Goal: Check status: Check status

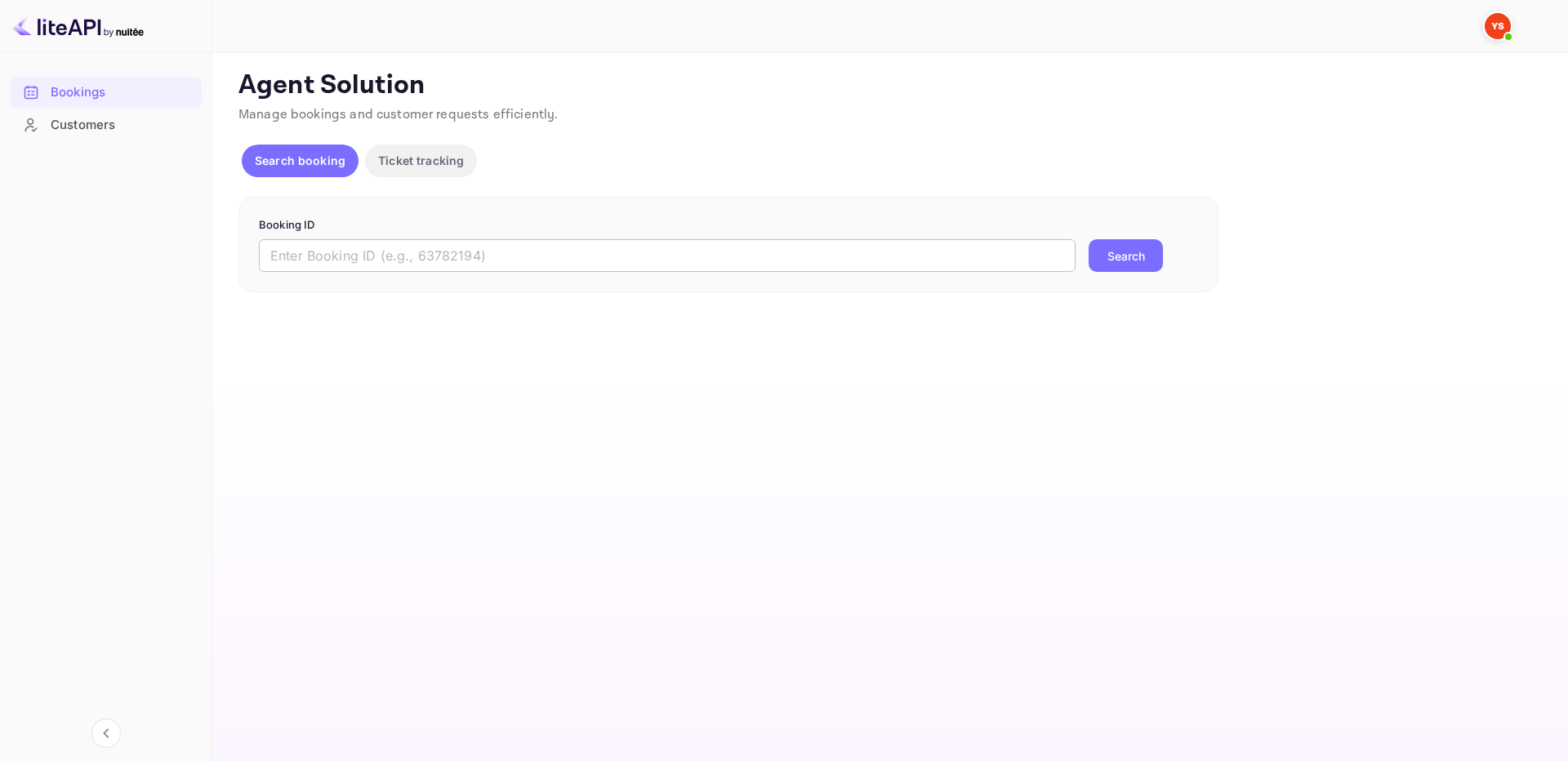
click at [911, 248] on input "text" at bounding box center [667, 255] width 817 height 33
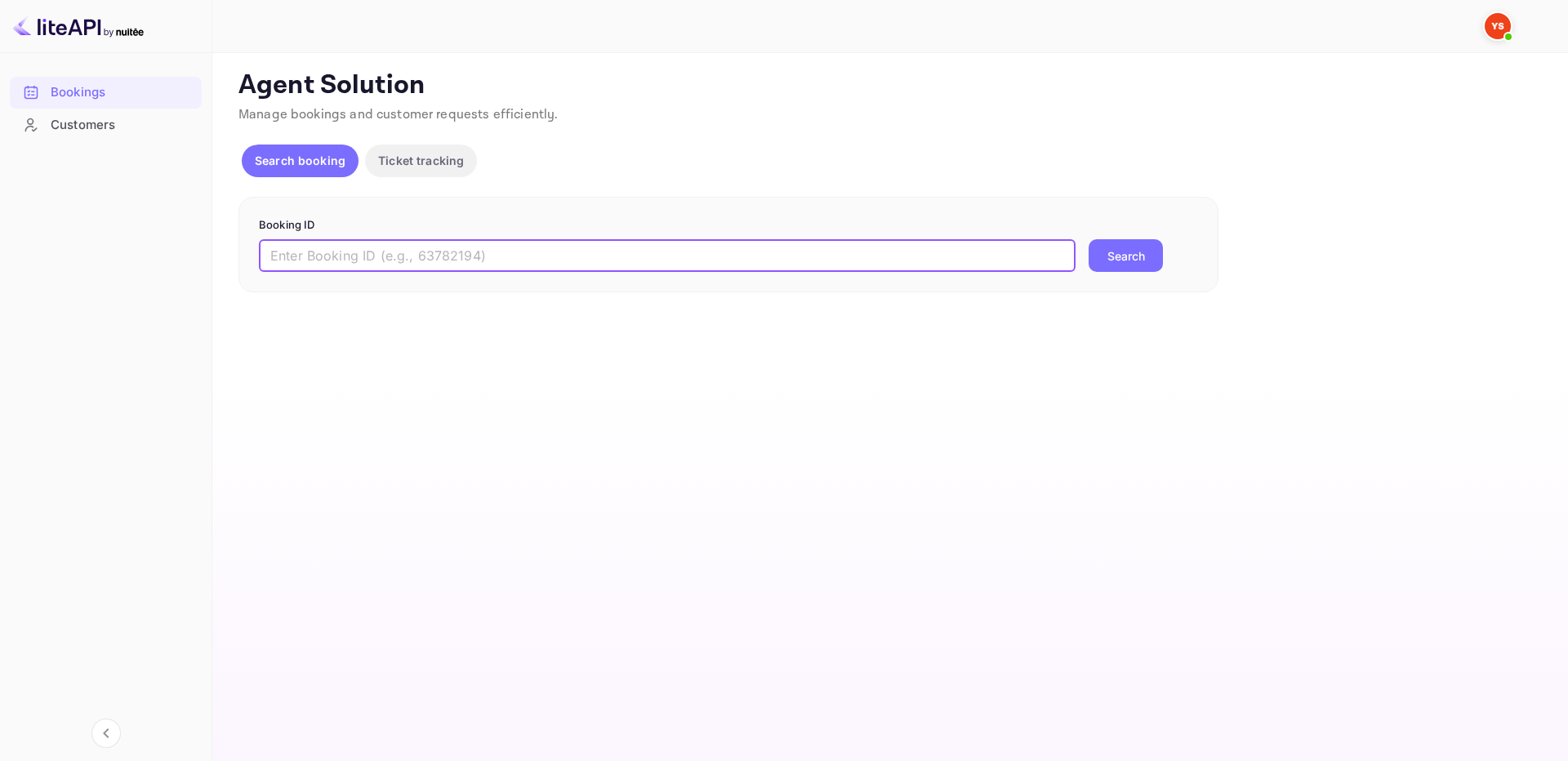
paste input "9513378"
type input "9513378"
click at [1115, 259] on button "Search" at bounding box center [1125, 255] width 74 height 33
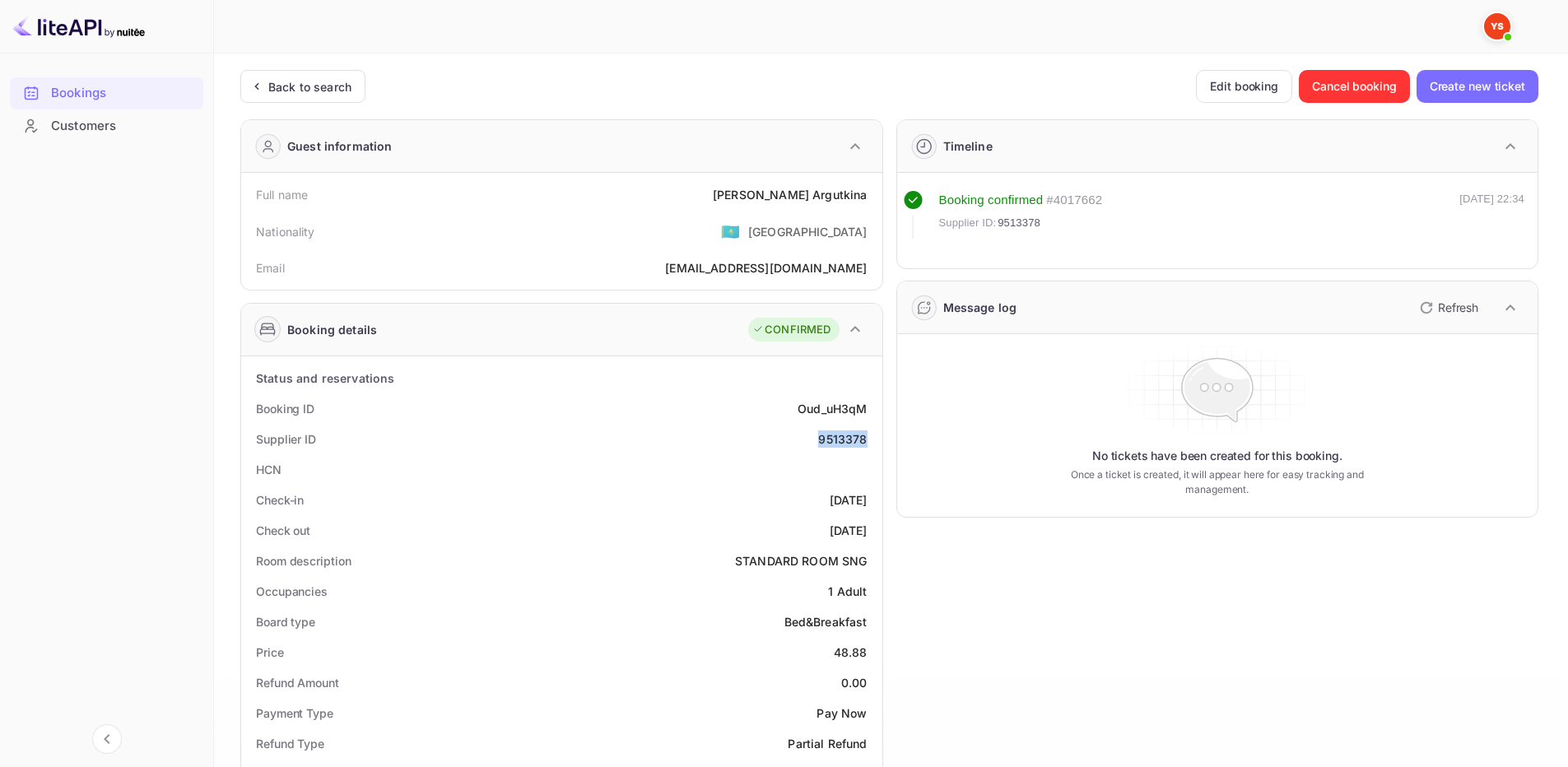
drag, startPoint x: 830, startPoint y: 443, endPoint x: 866, endPoint y: 445, distance: 36.1
click at [866, 445] on div "9513378" at bounding box center [842, 439] width 49 height 17
copy div "9513378"
drag, startPoint x: 780, startPoint y: 195, endPoint x: 871, endPoint y: 200, distance: 91.1
click at [871, 200] on div "Full name Olga Argutkina" at bounding box center [561, 195] width 628 height 31
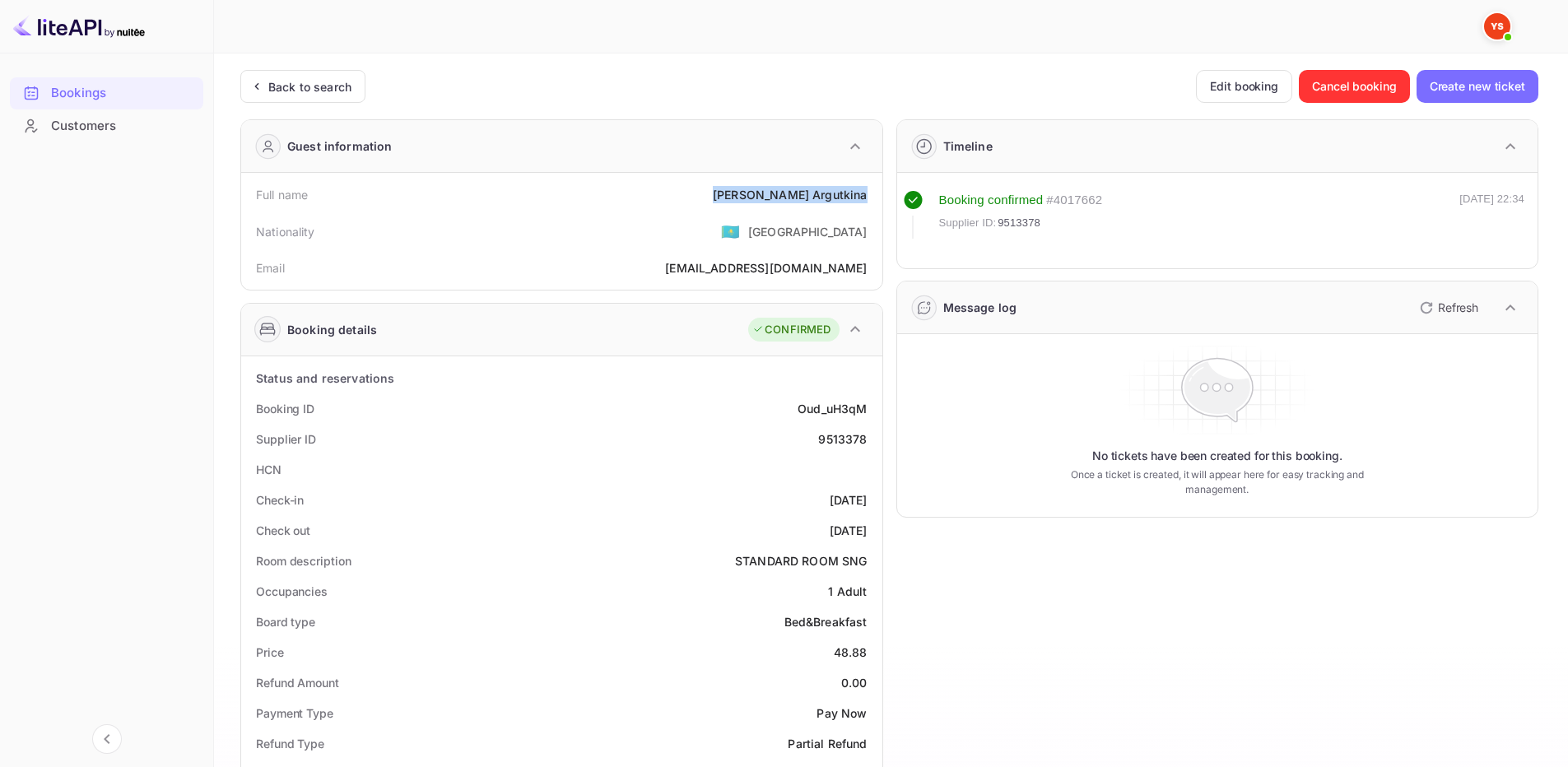
copy div "Olga Argutkina"
drag, startPoint x: 826, startPoint y: 644, endPoint x: 870, endPoint y: 644, distance: 44.0
click at [870, 644] on div "Price 48.88" at bounding box center [561, 652] width 628 height 31
copy div "48.88"
click at [299, 81] on div "Back to search" at bounding box center [309, 87] width 83 height 17
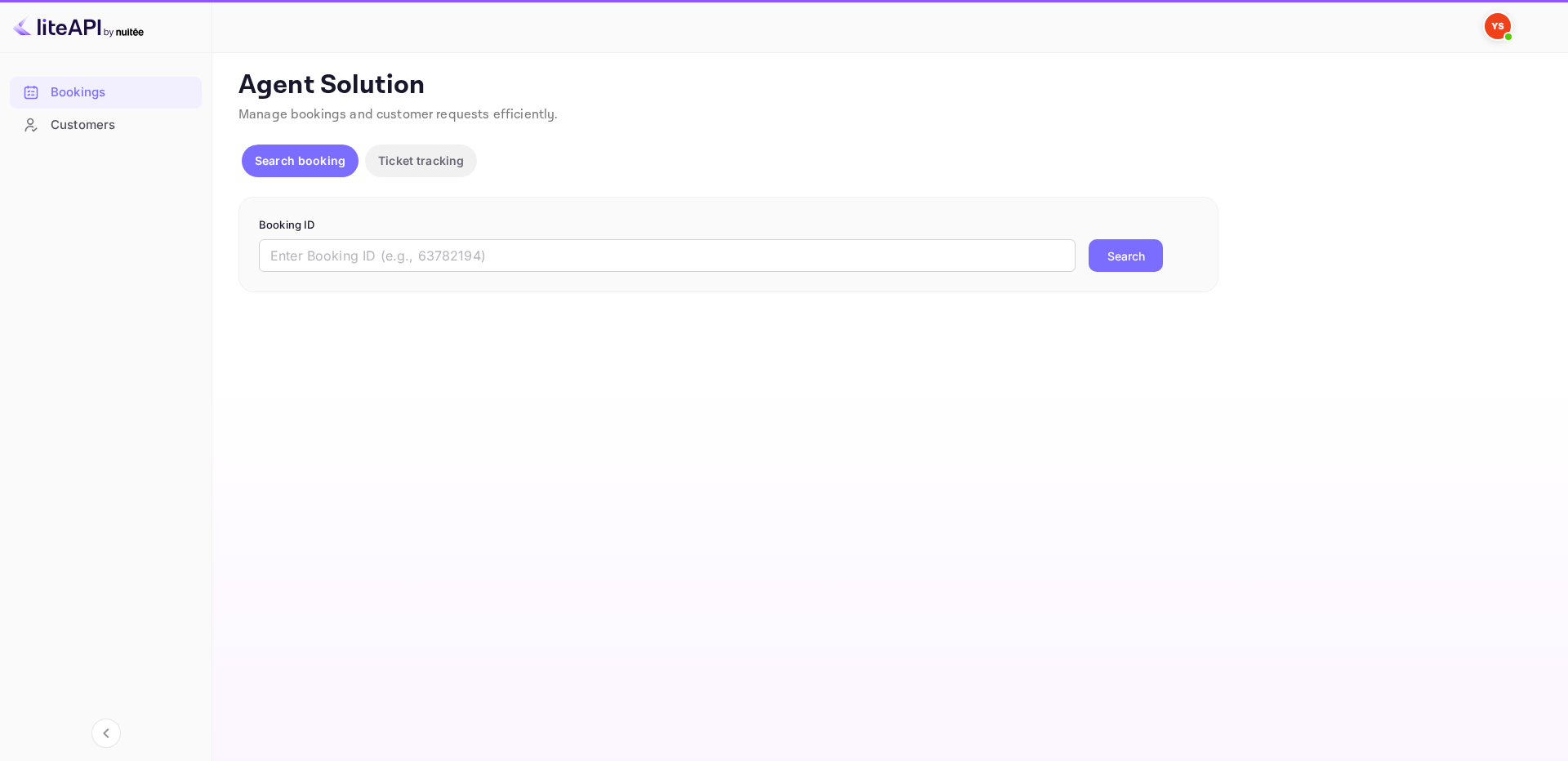
click at [744, 232] on p "Booking ID" at bounding box center [728, 225] width 939 height 16
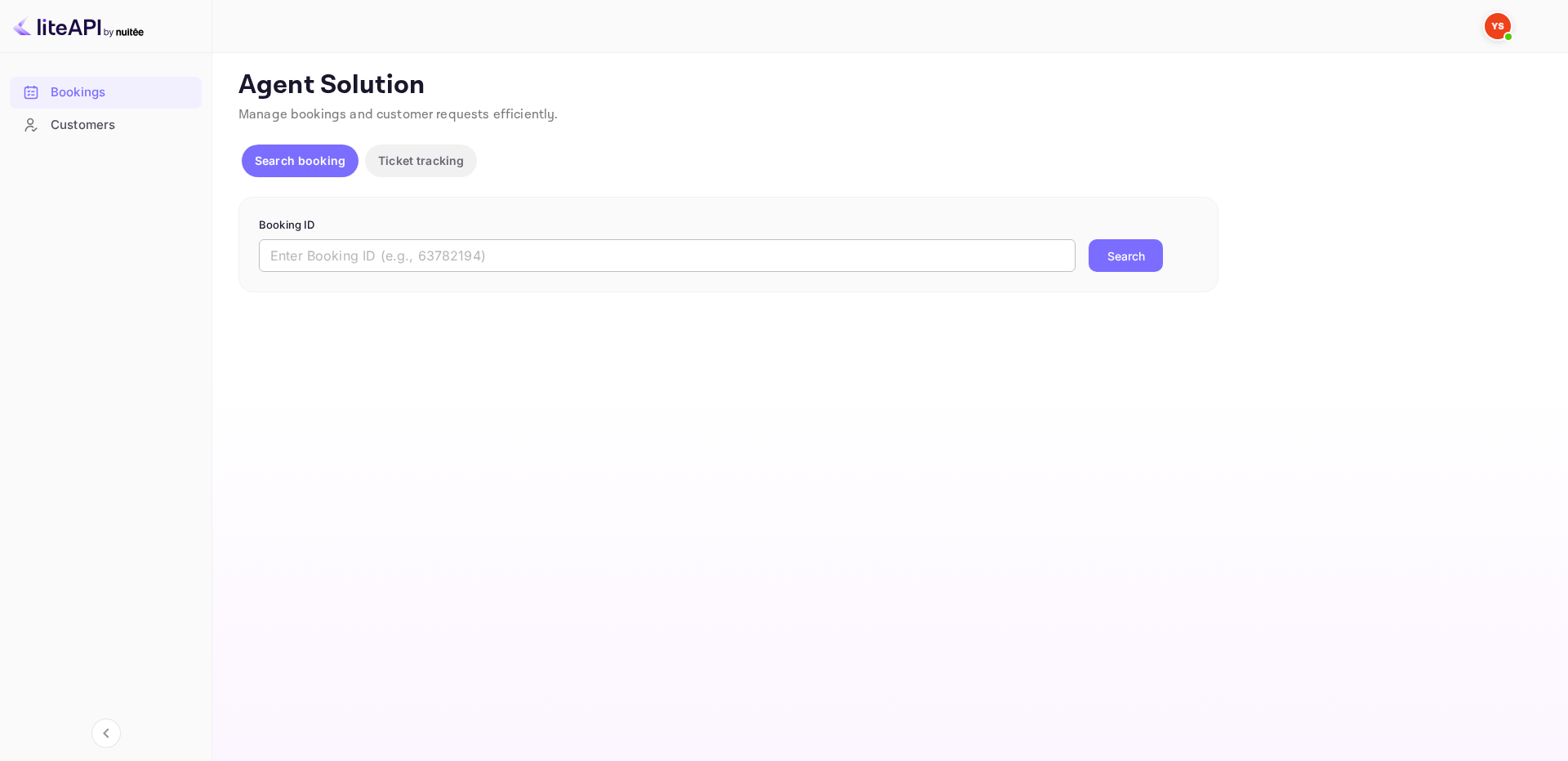
click at [760, 258] on input "text" at bounding box center [667, 255] width 817 height 33
paste input "9504220"
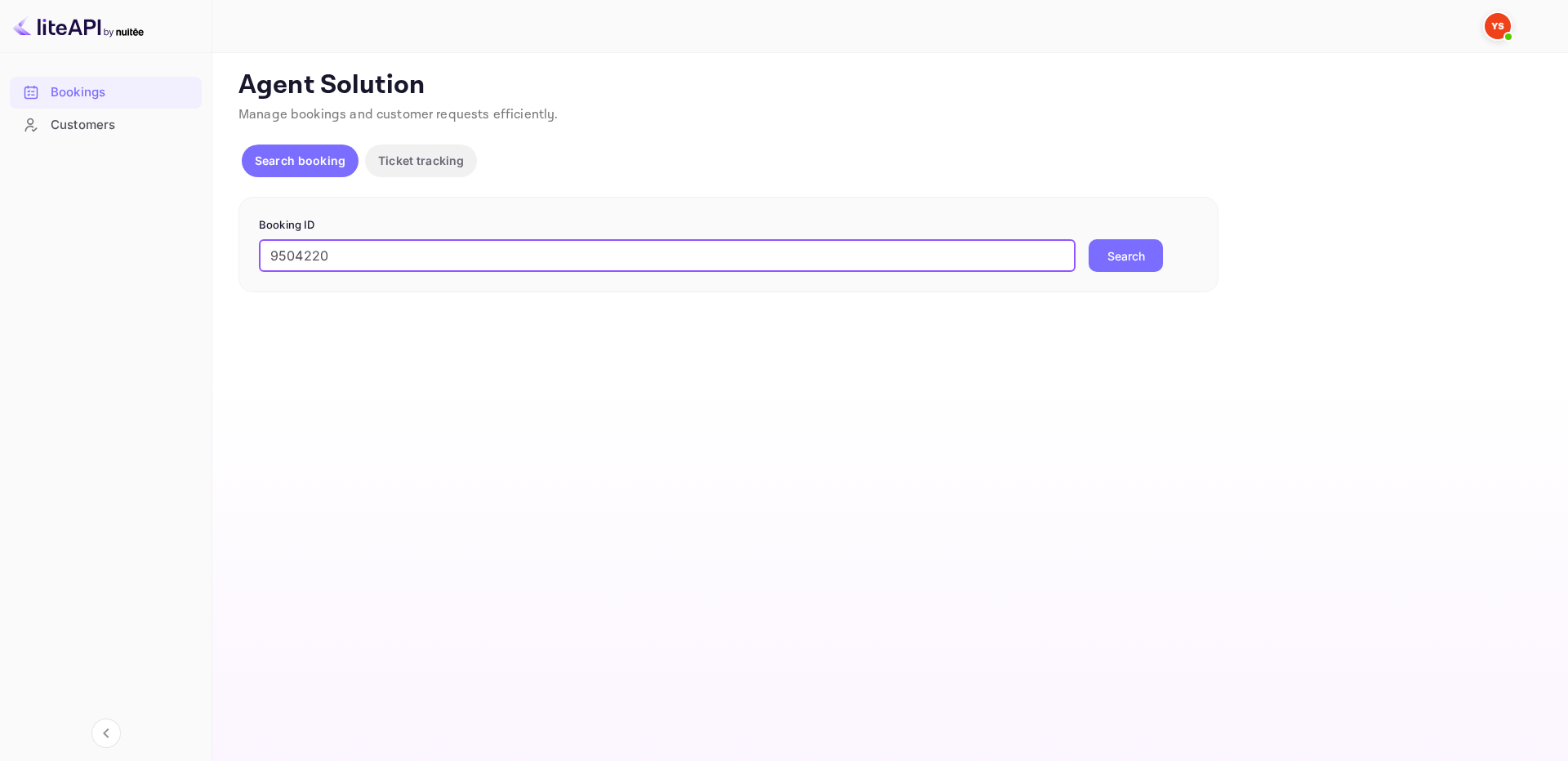
type input "9504220"
click at [1138, 258] on button "Search" at bounding box center [1125, 255] width 74 height 33
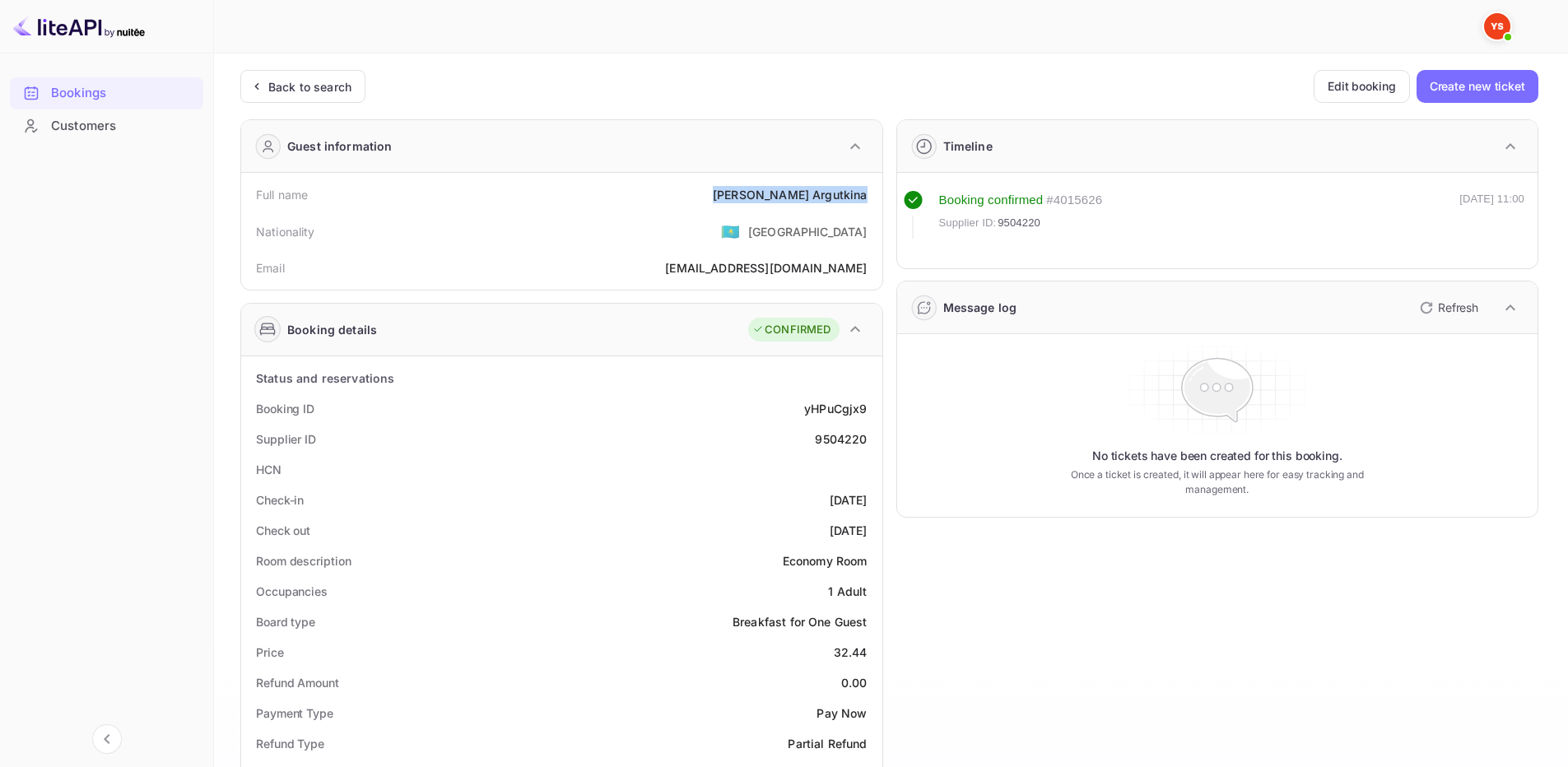
drag, startPoint x: 788, startPoint y: 194, endPoint x: 871, endPoint y: 197, distance: 83.1
click at [871, 197] on div "Full name Olga Argutkina" at bounding box center [561, 195] width 628 height 31
copy div "Olga Argutkina"
drag, startPoint x: 832, startPoint y: 652, endPoint x: 873, endPoint y: 650, distance: 41.0
click at [873, 650] on div "Price 32.44" at bounding box center [561, 652] width 628 height 31
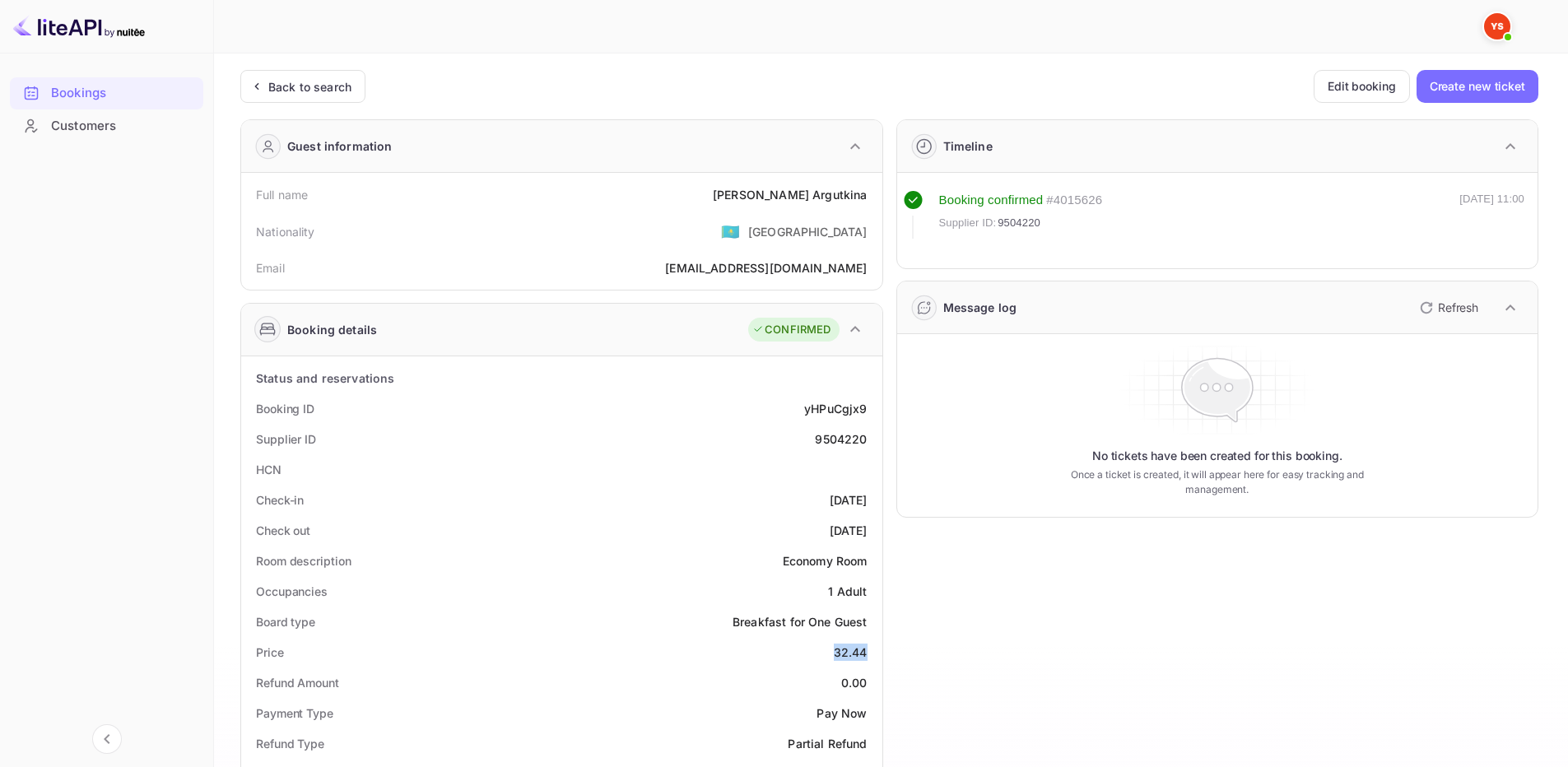
copy div "32.44"
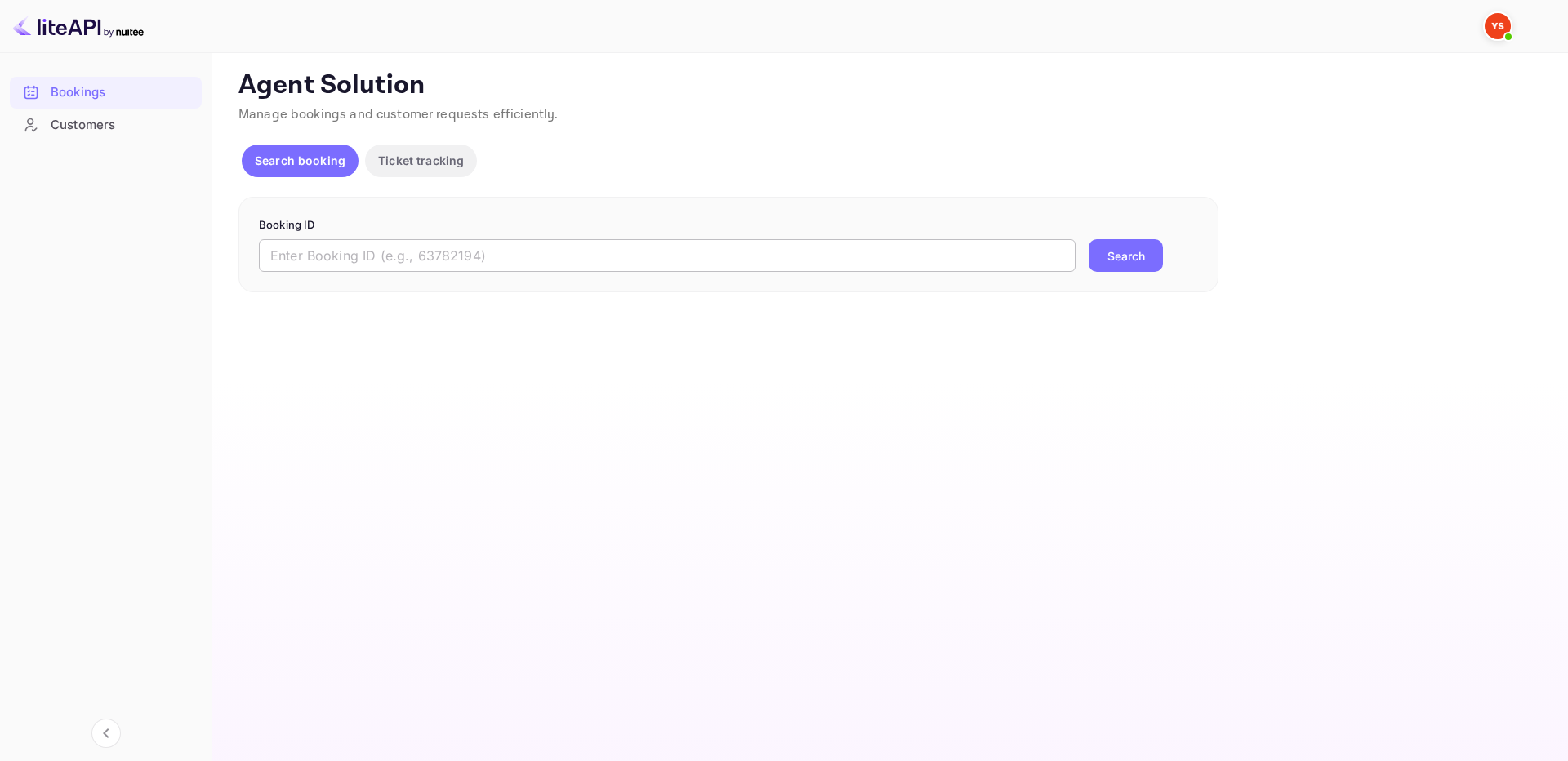
click at [965, 254] on input "text" at bounding box center [667, 255] width 817 height 33
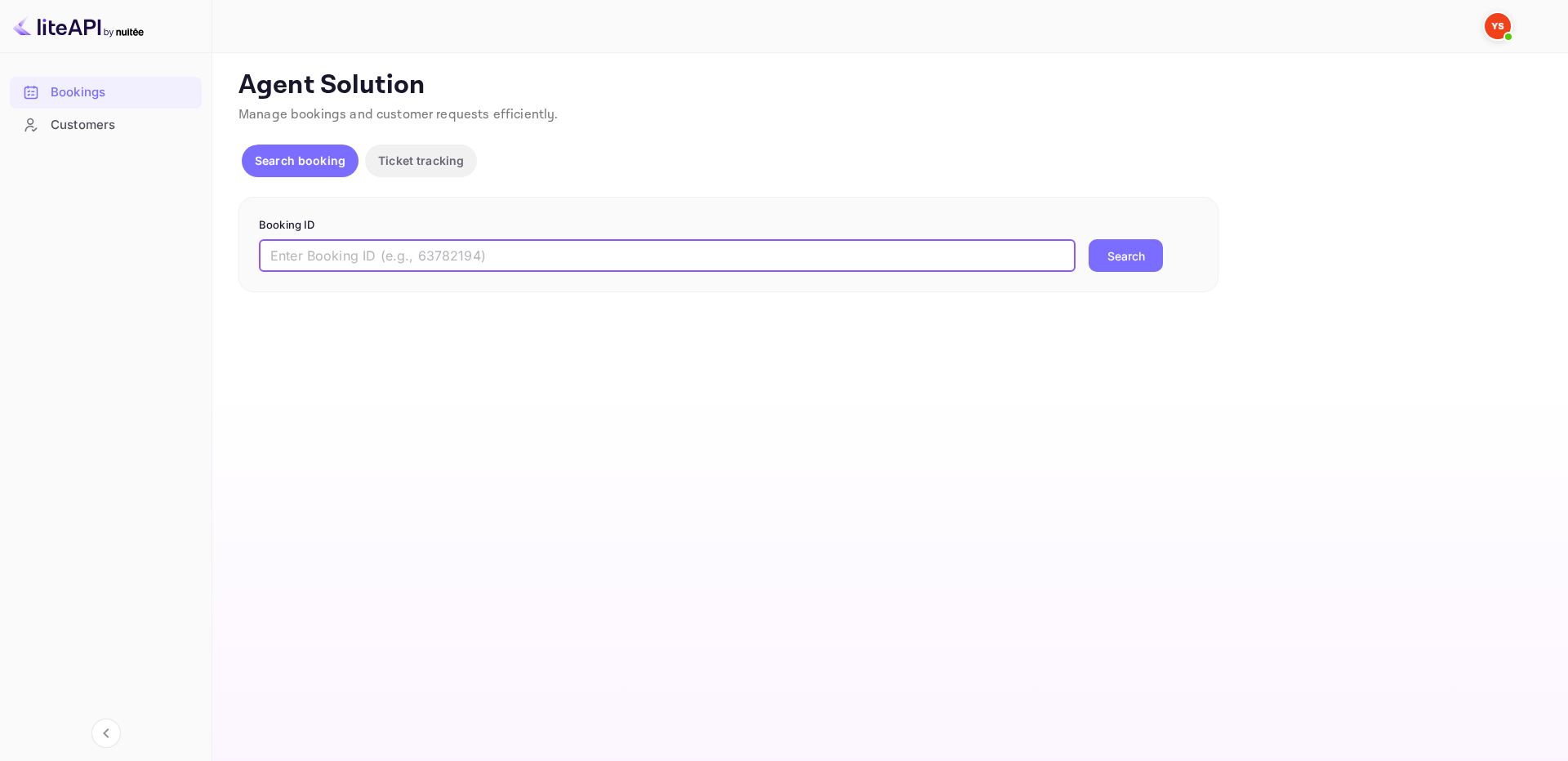
paste input "8895641"
type input "8895641"
click at [1111, 249] on button "Search" at bounding box center [1125, 255] width 74 height 33
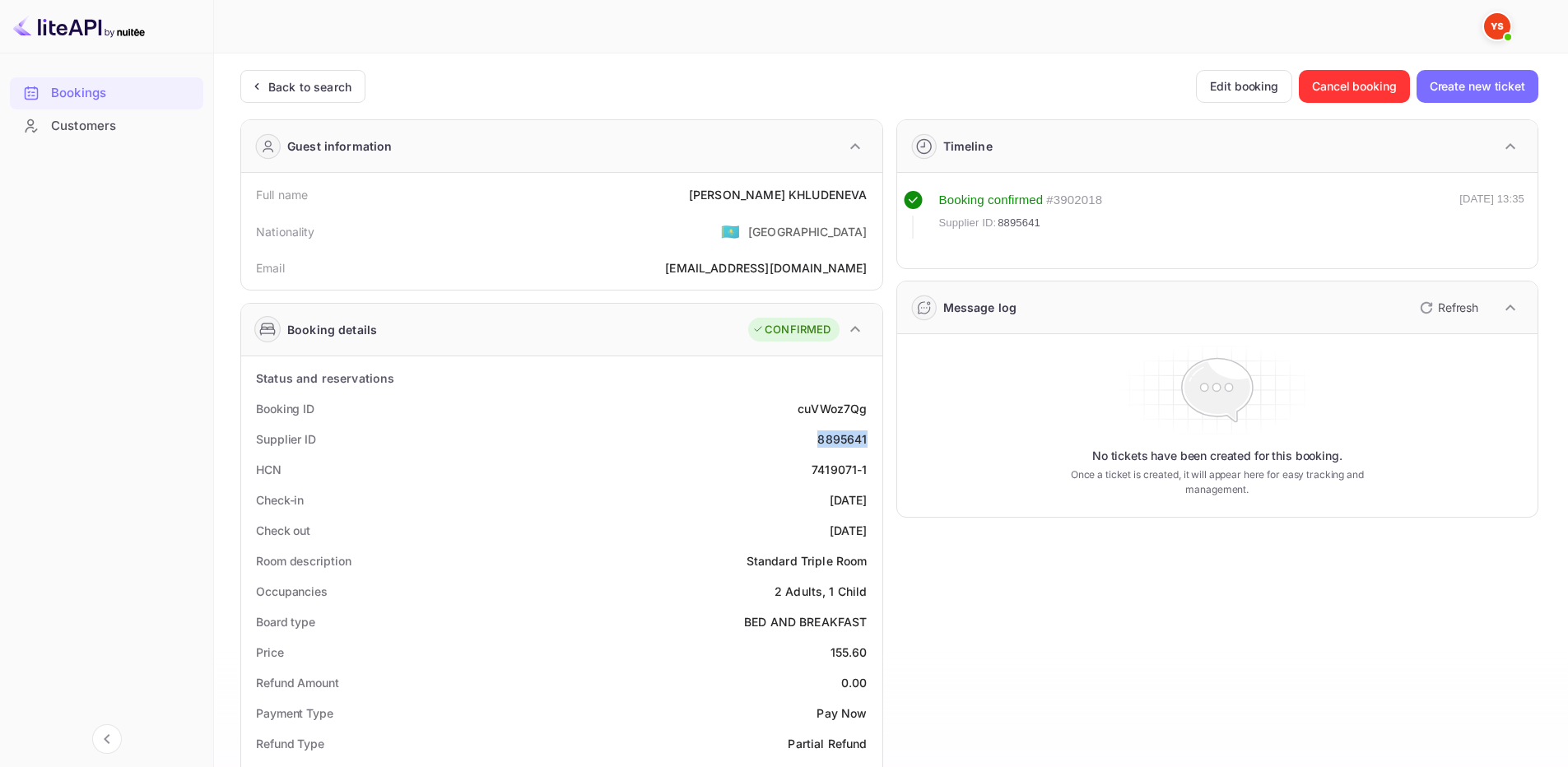
drag, startPoint x: 815, startPoint y: 440, endPoint x: 878, endPoint y: 445, distance: 63.2
copy div "8895641"
drag, startPoint x: 704, startPoint y: 192, endPoint x: 873, endPoint y: 197, distance: 169.1
click at [873, 197] on div "Full name [PERSON_NAME]" at bounding box center [561, 195] width 628 height 31
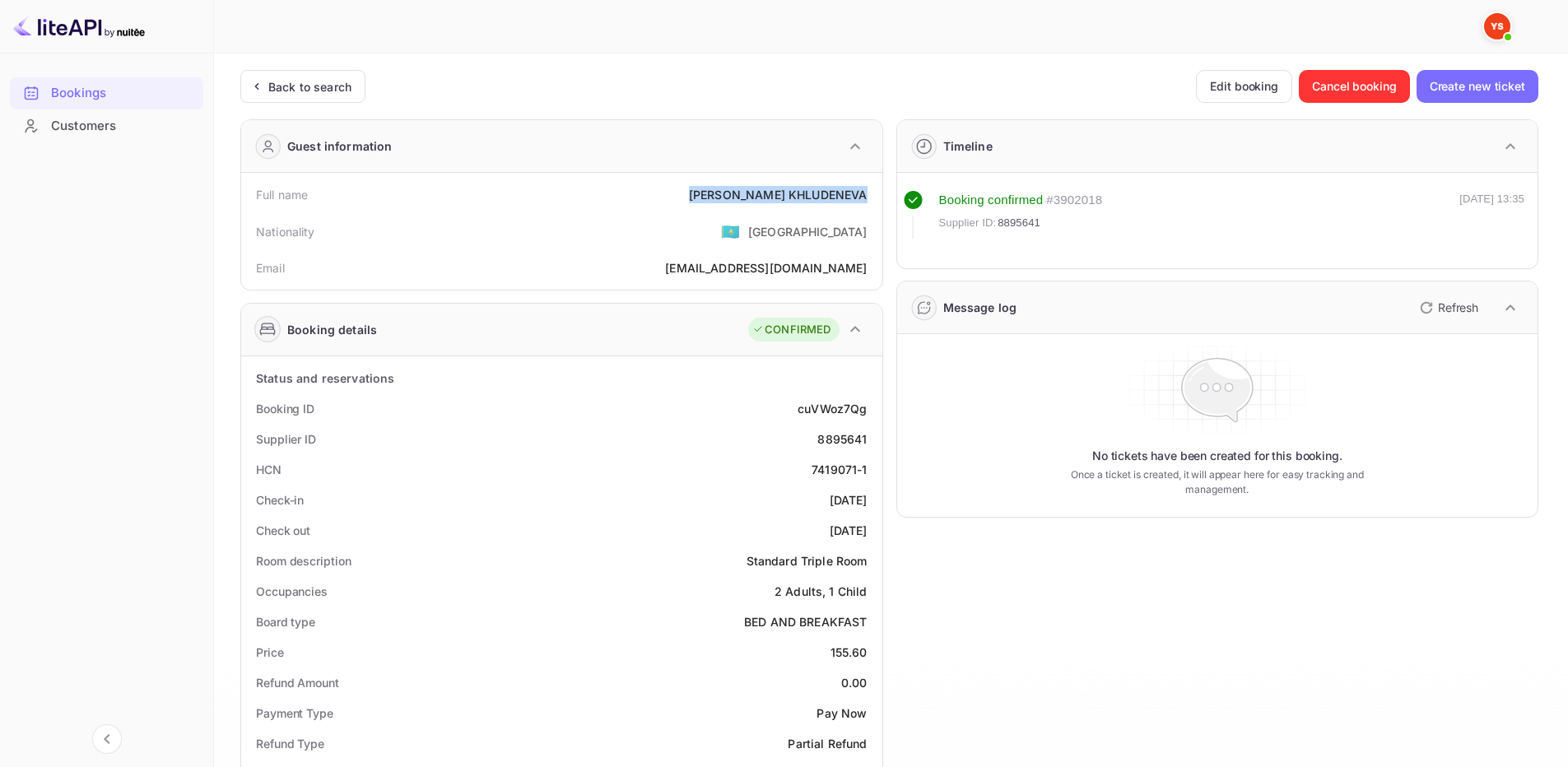
copy div "[PERSON_NAME]"
drag, startPoint x: 848, startPoint y: 657, endPoint x: 868, endPoint y: 652, distance: 20.6
click at [868, 652] on div "Price 155.60" at bounding box center [561, 652] width 628 height 31
copy div "155.60"
